Goal: Communication & Community: Ask a question

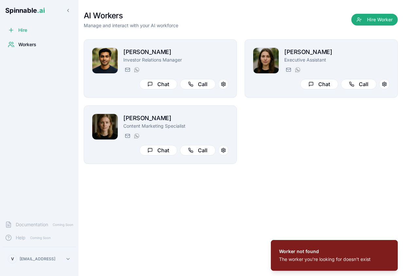
click at [29, 39] on div "Workers" at bounding box center [39, 44] width 73 height 13
click at [29, 43] on span "Workers" at bounding box center [27, 44] width 18 height 7
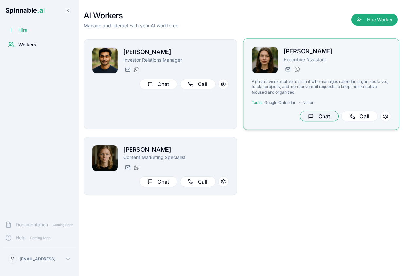
click at [317, 116] on button "Chat" at bounding box center [319, 116] width 39 height 11
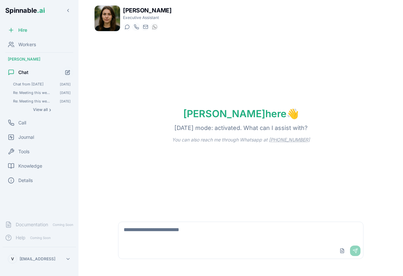
click at [206, 230] on textarea at bounding box center [240, 232] width 245 height 21
click at [199, 237] on textarea at bounding box center [240, 232] width 245 height 21
